Goal: Task Accomplishment & Management: Manage account settings

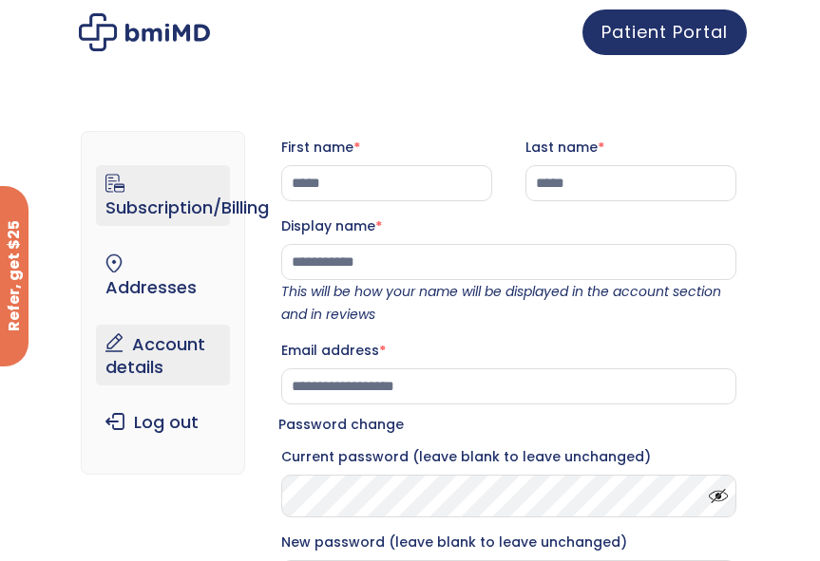
click at [170, 201] on link "Subscription/Billing" at bounding box center [163, 195] width 134 height 61
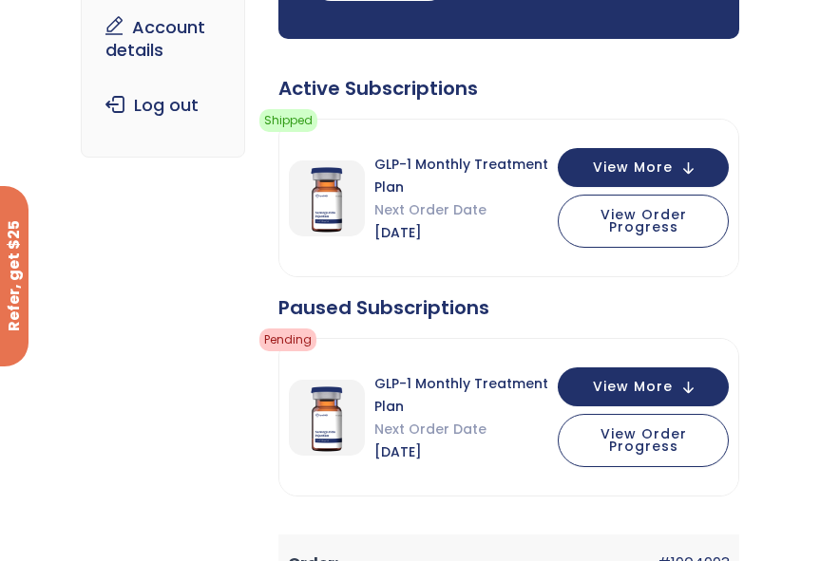
scroll to position [358, 0]
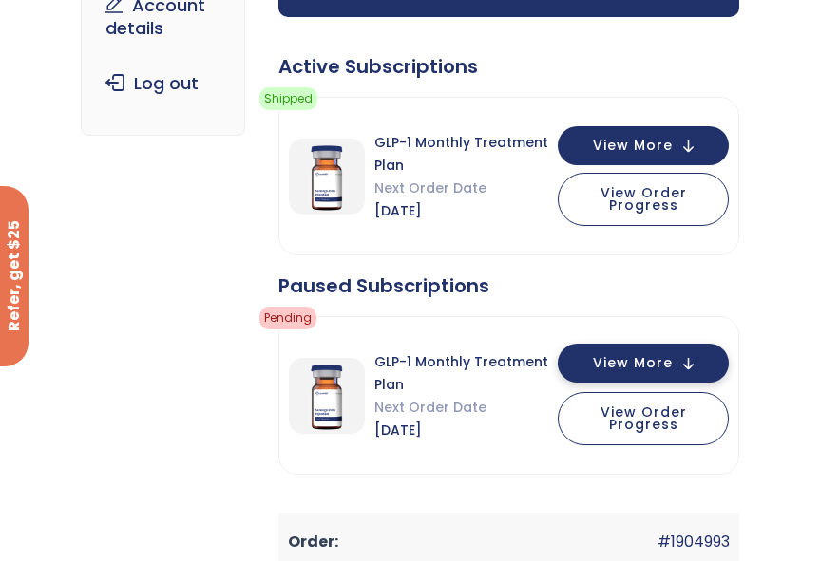
click at [652, 360] on span "View More" at bounding box center [633, 363] width 80 height 12
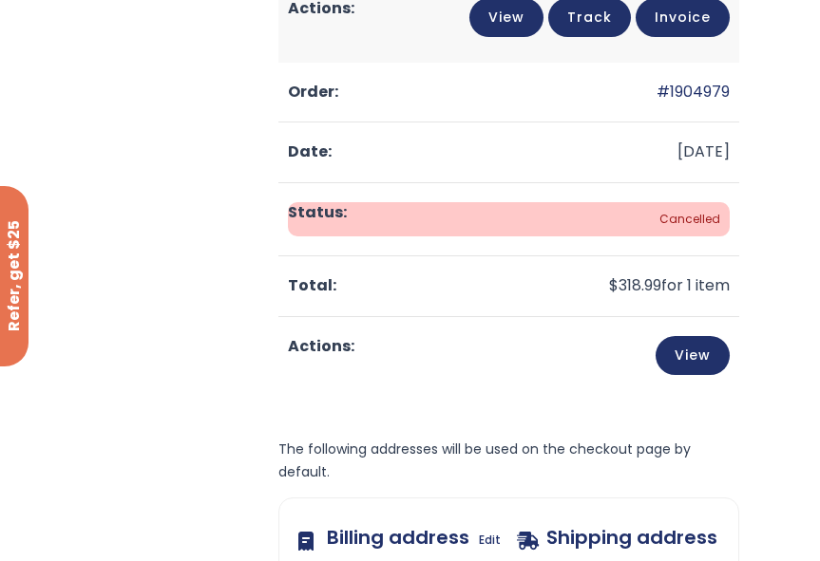
scroll to position [1869, 0]
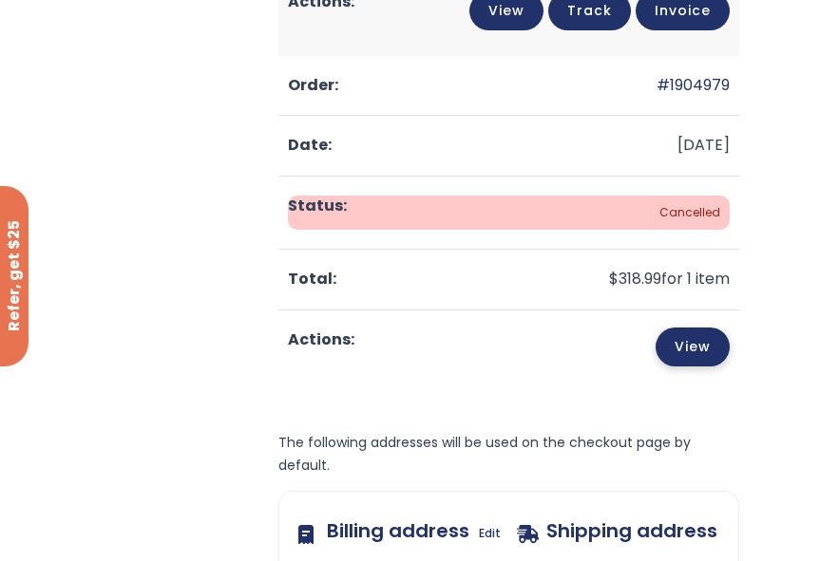
click at [696, 356] on link "View" at bounding box center [692, 347] width 74 height 39
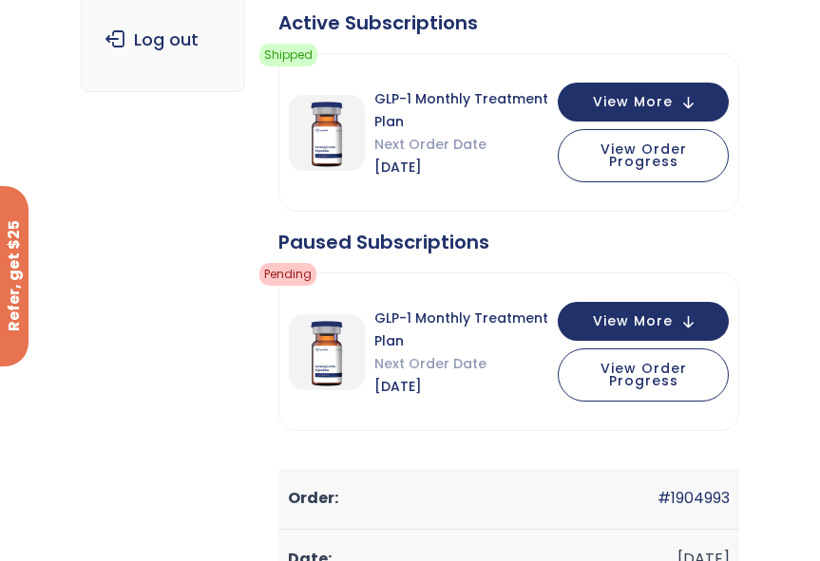
scroll to position [418, 0]
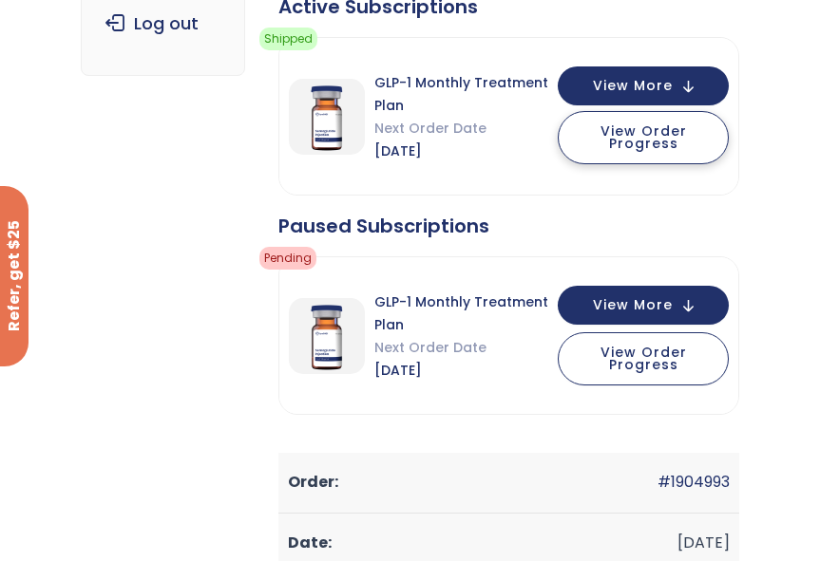
click at [600, 134] on button "View Order Progress" at bounding box center [643, 137] width 171 height 53
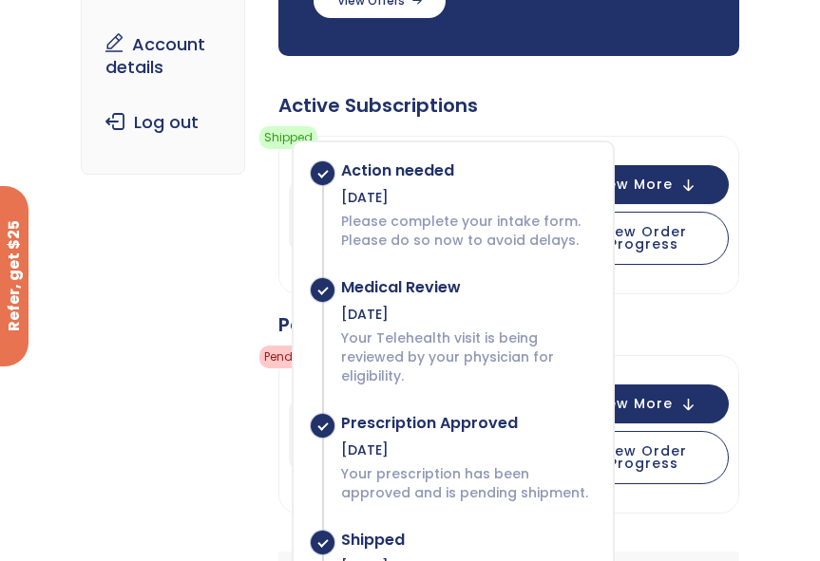
scroll to position [292, 0]
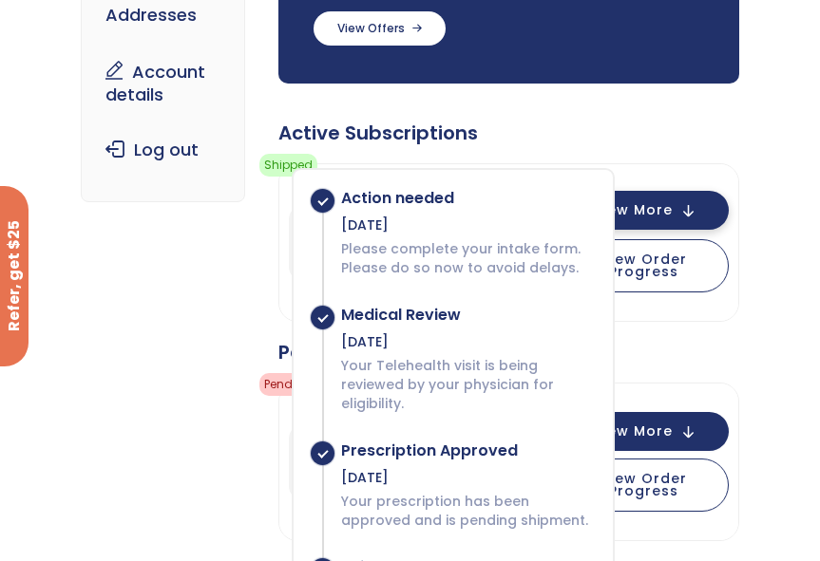
click at [680, 202] on button "View More" at bounding box center [643, 210] width 171 height 39
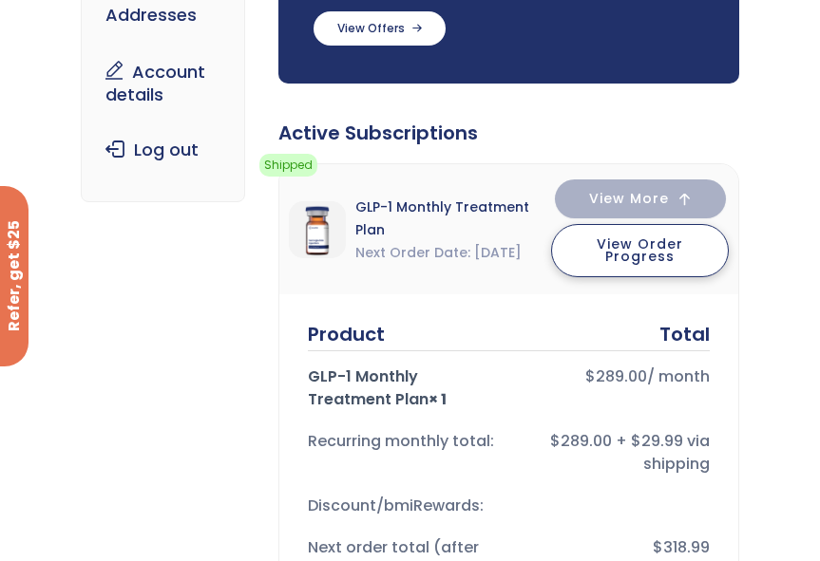
click at [664, 241] on span "View Order Progress" at bounding box center [639, 250] width 86 height 31
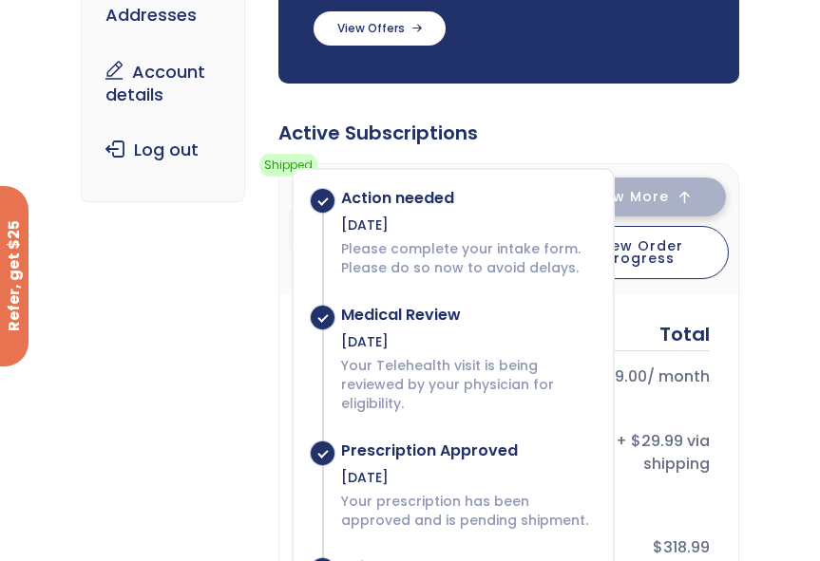
click at [666, 198] on span "View More" at bounding box center [629, 197] width 80 height 12
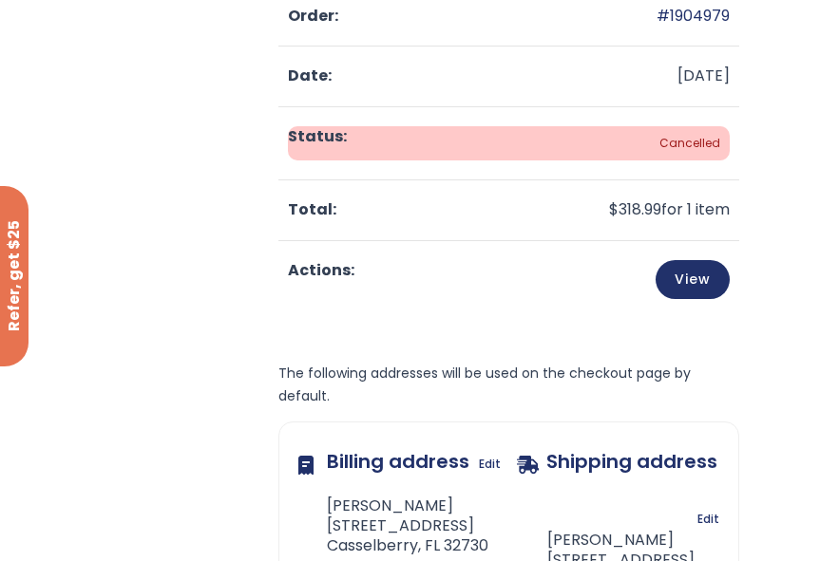
scroll to position [1234, 0]
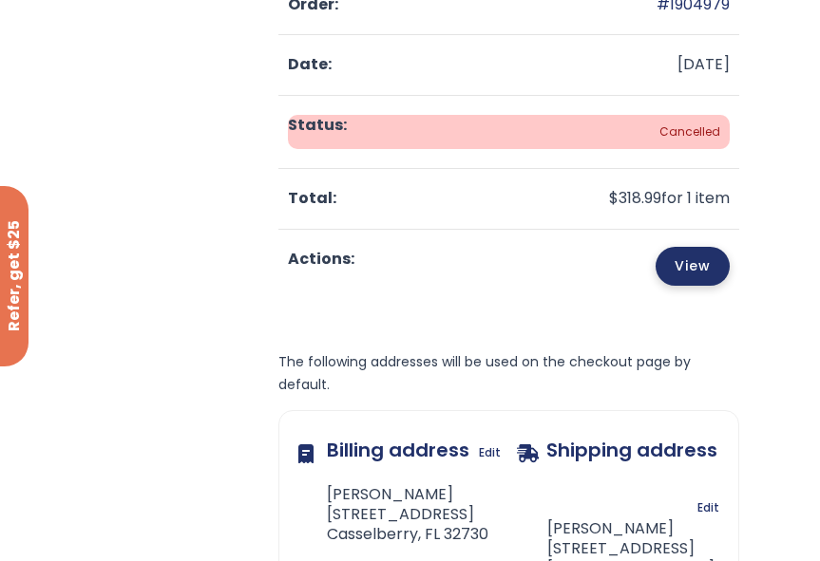
click at [706, 274] on link "View" at bounding box center [692, 266] width 74 height 39
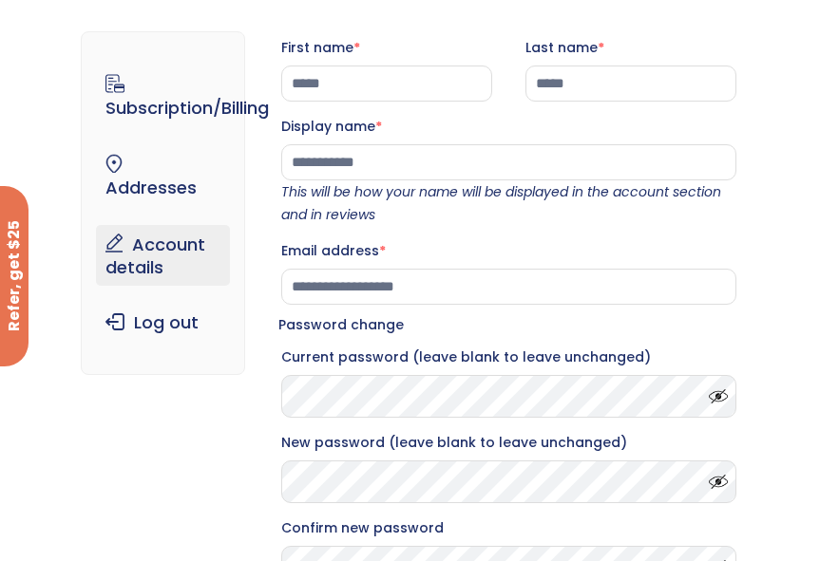
scroll to position [76, 0]
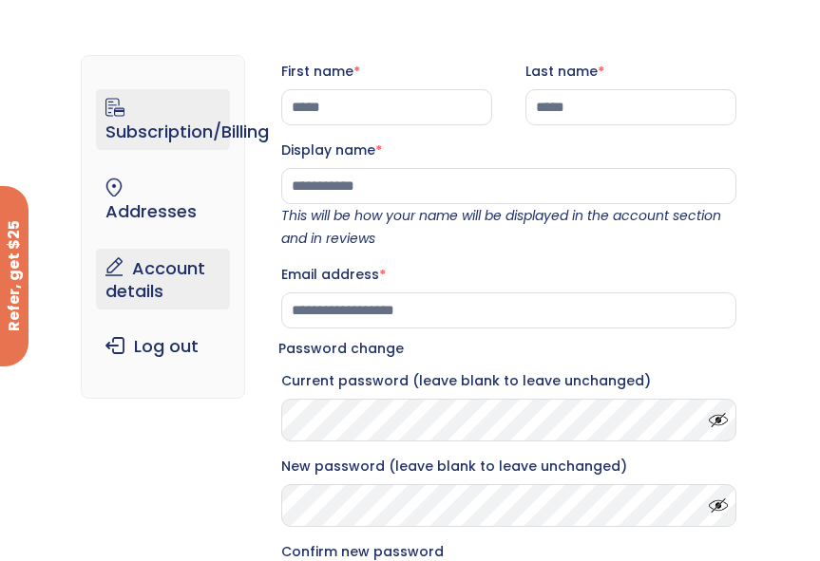
click at [160, 105] on link "Subscription/Billing" at bounding box center [163, 119] width 134 height 61
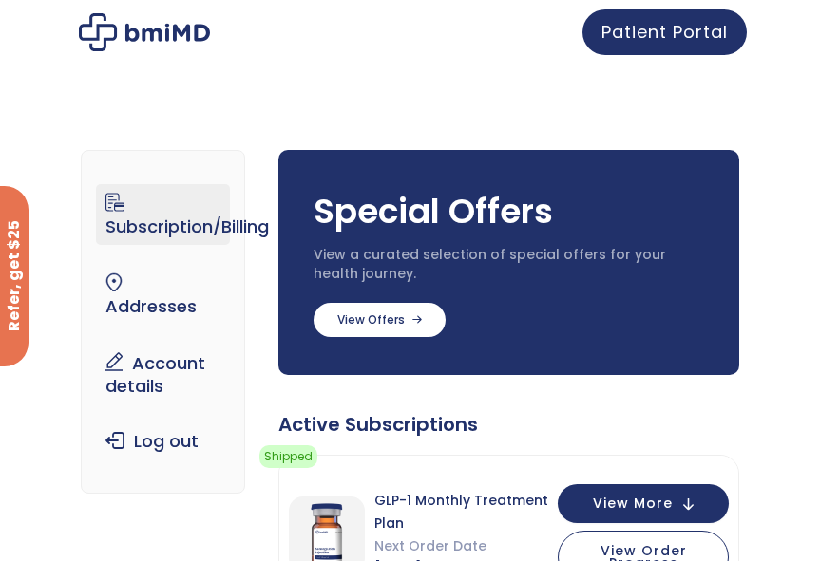
drag, startPoint x: 146, startPoint y: 215, endPoint x: 199, endPoint y: 137, distance: 94.3
click at [193, 30] on img at bounding box center [144, 32] width 131 height 38
